Goal: Task Accomplishment & Management: Use online tool/utility

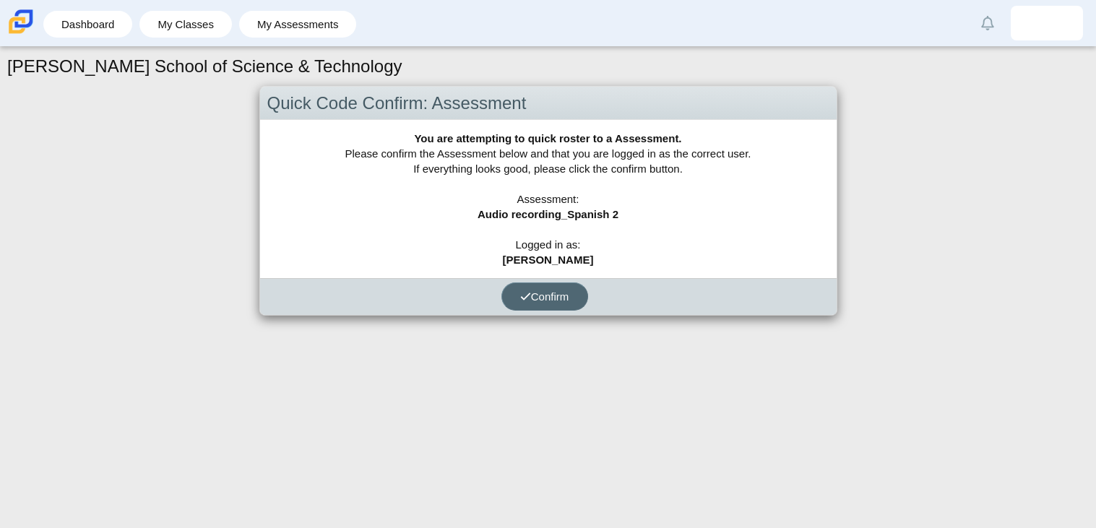
click at [528, 293] on icon "submit" at bounding box center [525, 296] width 11 height 11
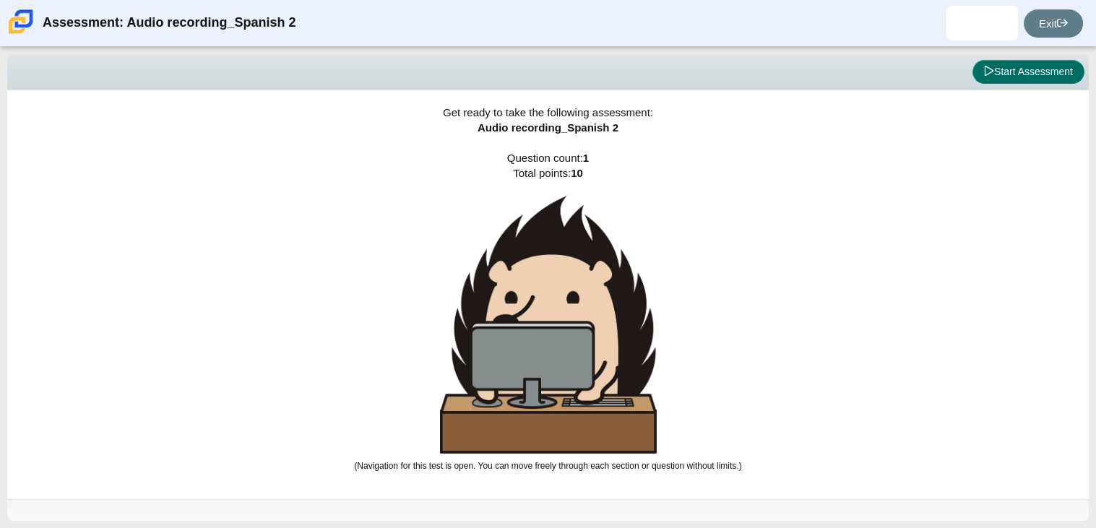
click at [1004, 65] on button "Start Assessment" at bounding box center [1028, 72] width 112 height 25
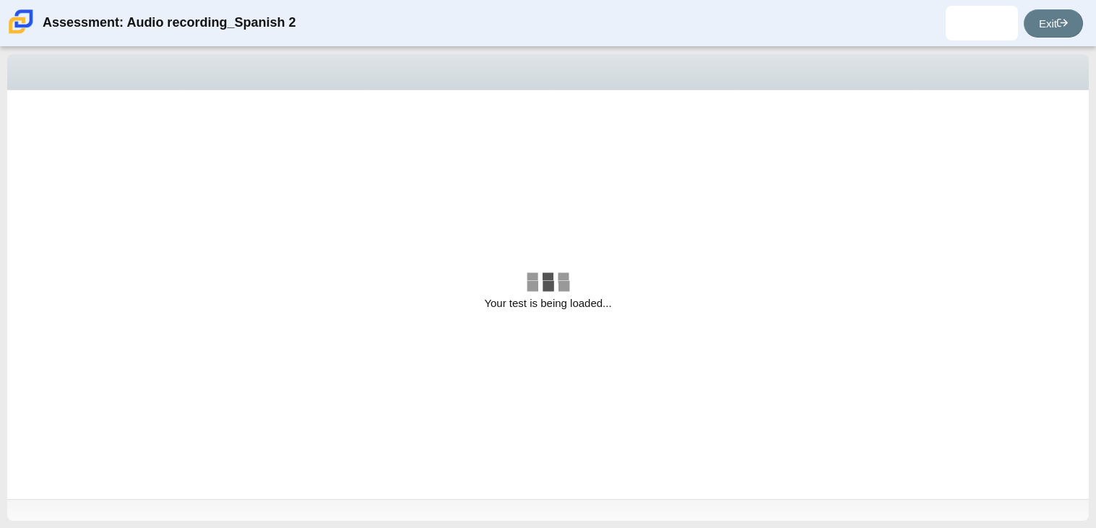
select select "629d6dd1-9675-4bc8-a65d-04cc20bcab32"
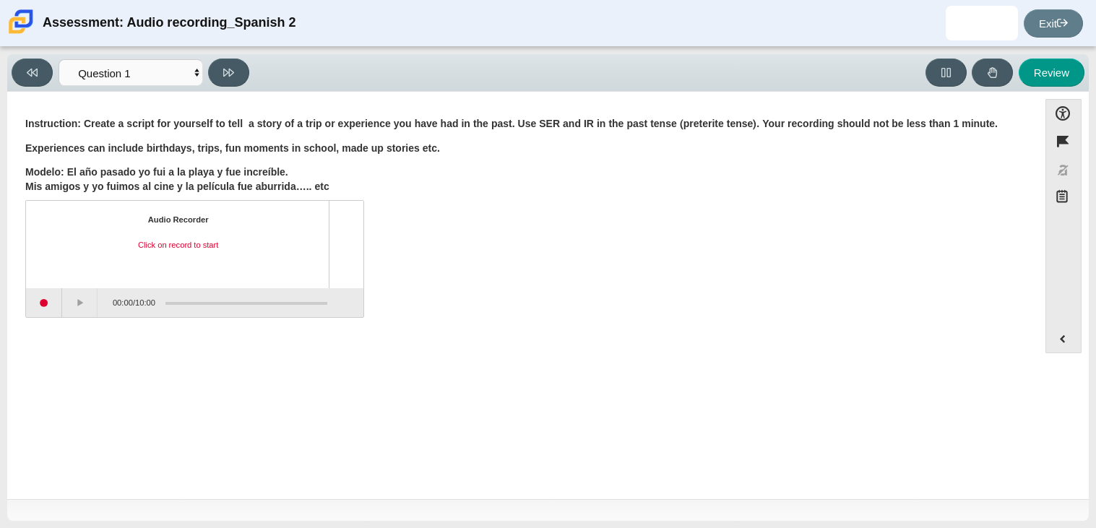
click at [60, 342] on div "Question Instruction: Create a script for yourself to tell a story of a trip or…" at bounding box center [522, 299] width 1016 height 392
click at [45, 310] on button "Start recording" at bounding box center [44, 302] width 36 height 29
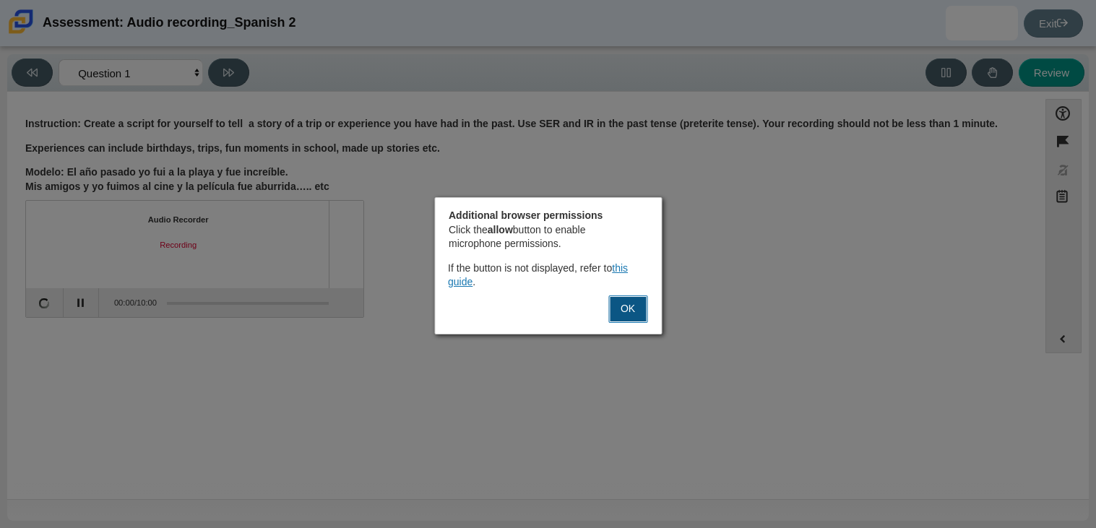
click at [629, 302] on button "OK" at bounding box center [627, 308] width 39 height 27
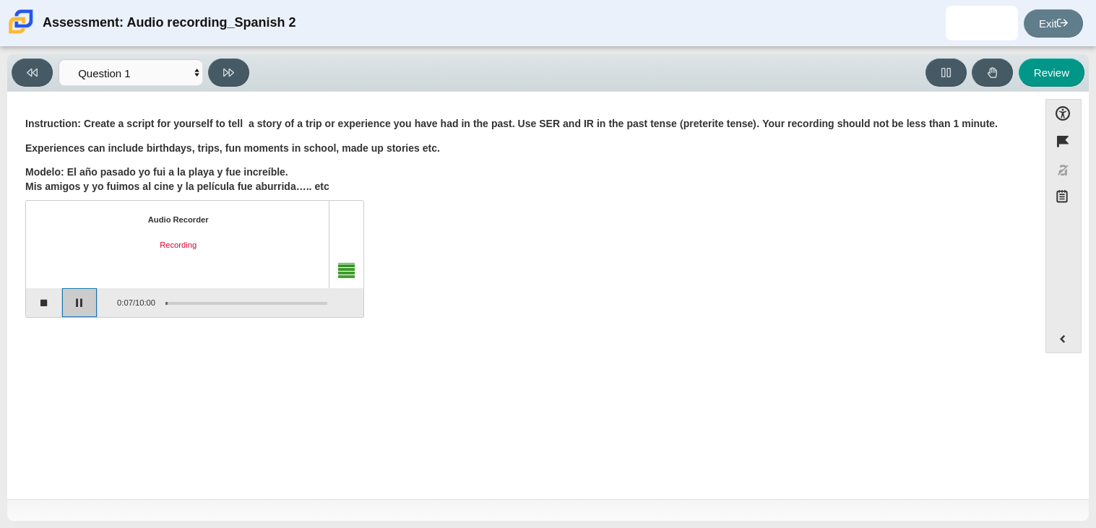
click at [80, 292] on button "Pause" at bounding box center [80, 302] width 36 height 29
